Goal: Task Accomplishment & Management: Complete application form

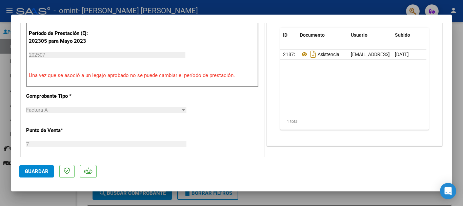
scroll to position [203, 0]
click at [53, 171] on mat-dialog-actions "Guardar" at bounding box center [231, 169] width 424 height 27
click at [45, 171] on span "Guardar" at bounding box center [37, 171] width 24 height 6
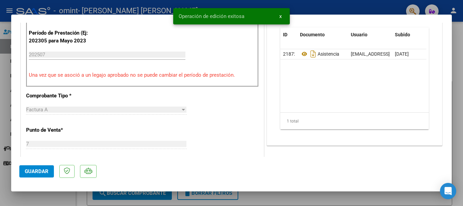
click at [49, 195] on div at bounding box center [231, 103] width 463 height 206
type input "$ 0,00"
